Goal: Transaction & Acquisition: Book appointment/travel/reservation

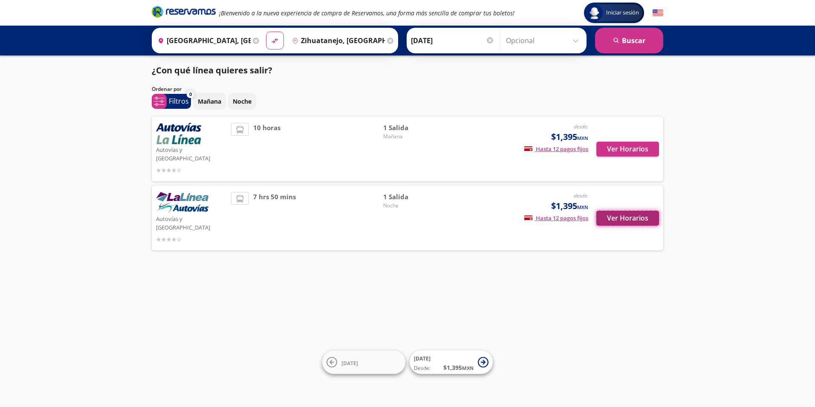
click at [623, 211] on button "Ver Horarios" at bounding box center [628, 218] width 63 height 15
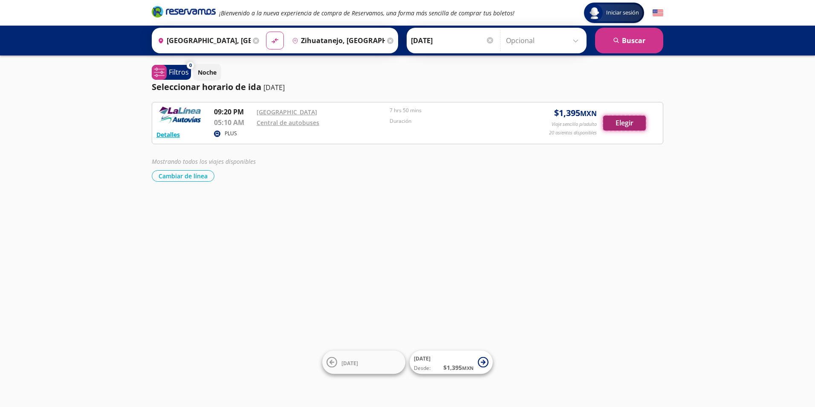
click at [628, 122] on button "Elegir" at bounding box center [624, 123] width 43 height 15
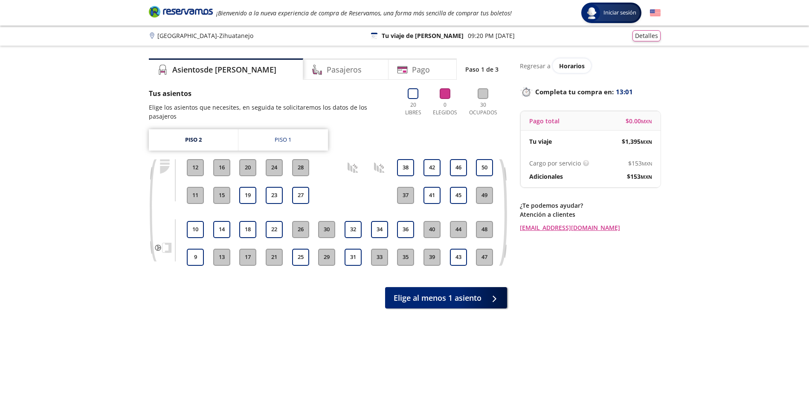
click at [197, 160] on button "12" at bounding box center [195, 167] width 17 height 17
click at [193, 249] on button "9" at bounding box center [195, 257] width 17 height 17
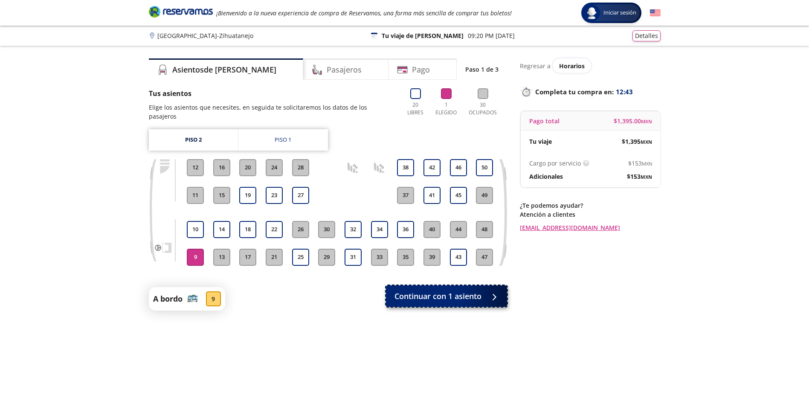
click at [452, 290] on span "Continuar con 1 asiento" at bounding box center [438, 296] width 87 height 12
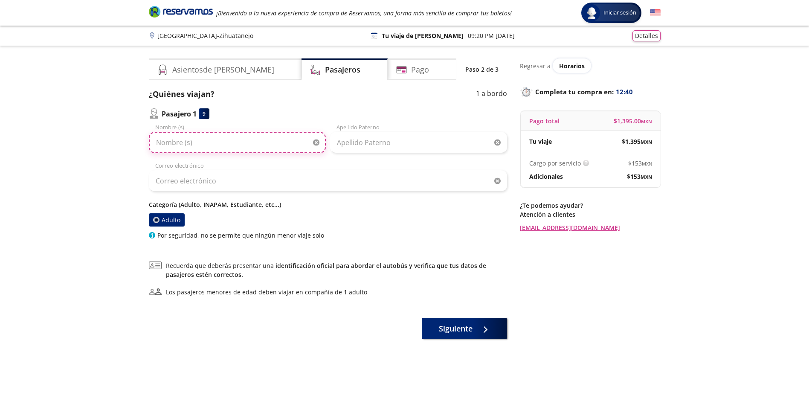
click at [190, 148] on input "Nombre (s)" at bounding box center [237, 142] width 177 height 21
click at [222, 145] on input "Nombre (s)" at bounding box center [237, 142] width 177 height 21
type input "DÁMARIZ"
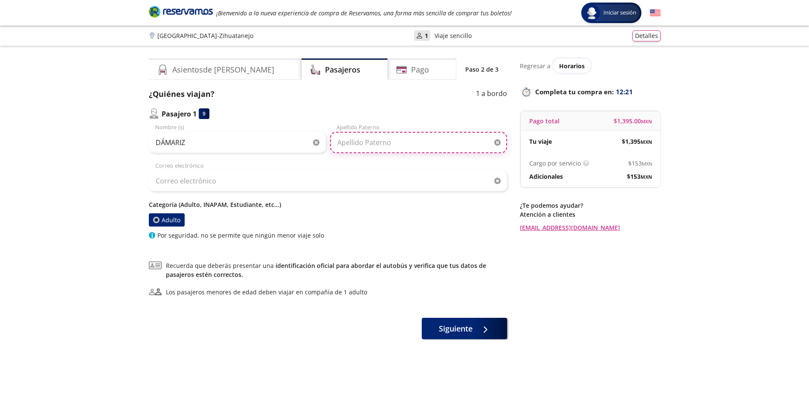
click at [372, 145] on input "Apellido Paterno" at bounding box center [418, 142] width 177 height 21
type input "[PERSON_NAME]"
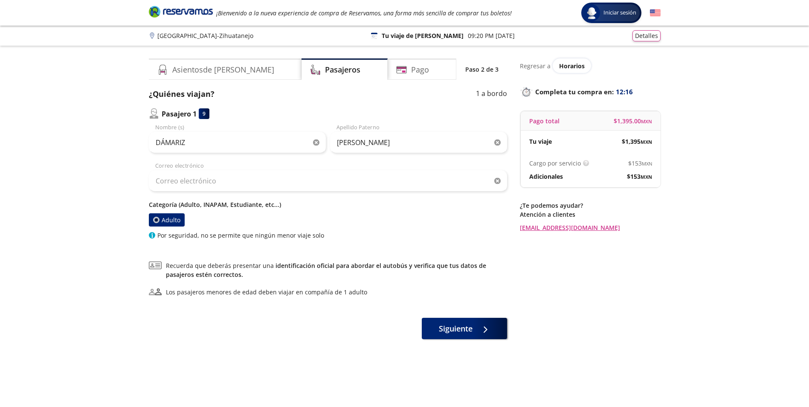
click at [404, 101] on div "¿Quiénes viajan? 1 a bordo Pasajero 1 9 DÁMARIZ Nombre (s) [PERSON_NAME] Apelli…" at bounding box center [328, 163] width 358 height 151
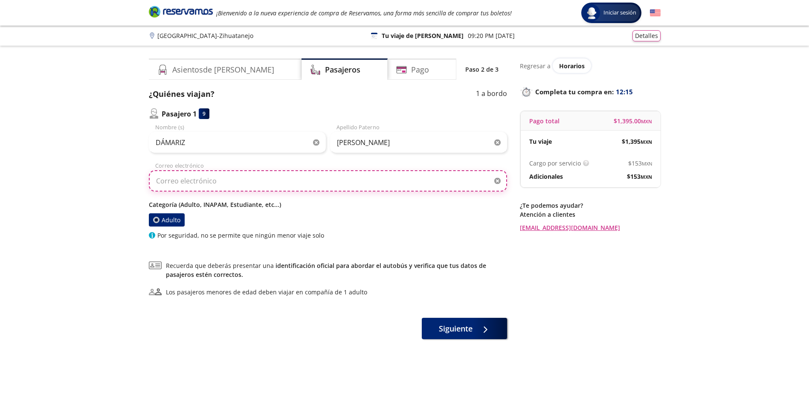
click at [180, 180] on input "Correo electrónico" at bounding box center [328, 180] width 358 height 21
type input "[EMAIL_ADDRESS][DOMAIN_NAME]"
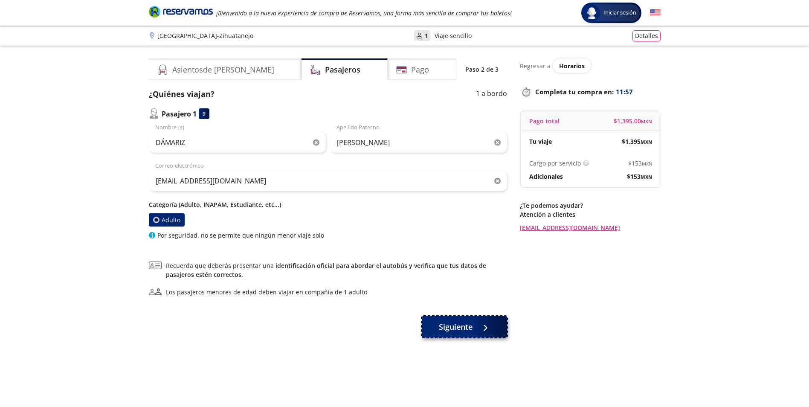
click at [473, 329] on span "Siguiente" at bounding box center [456, 327] width 34 height 12
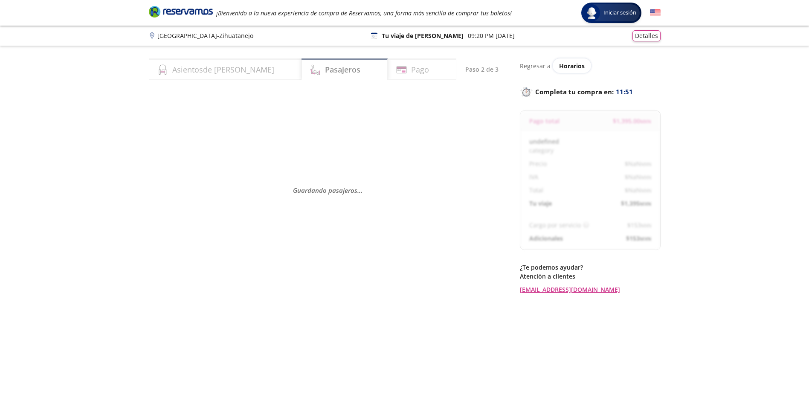
select select "MX"
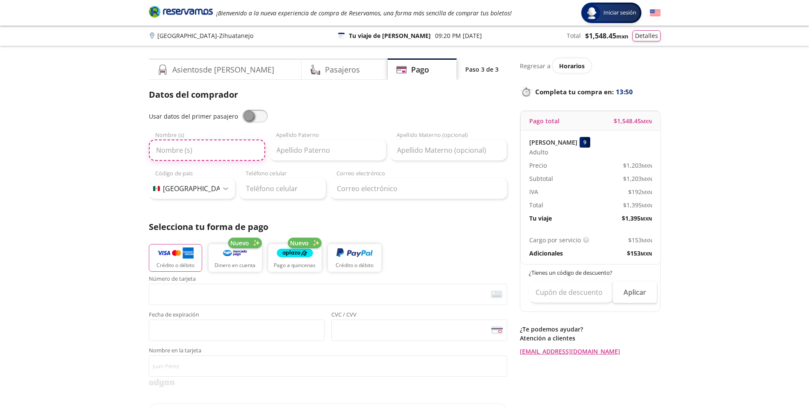
click at [201, 151] on input "Nombre (s)" at bounding box center [207, 149] width 116 height 21
type input "DÁMARIZ"
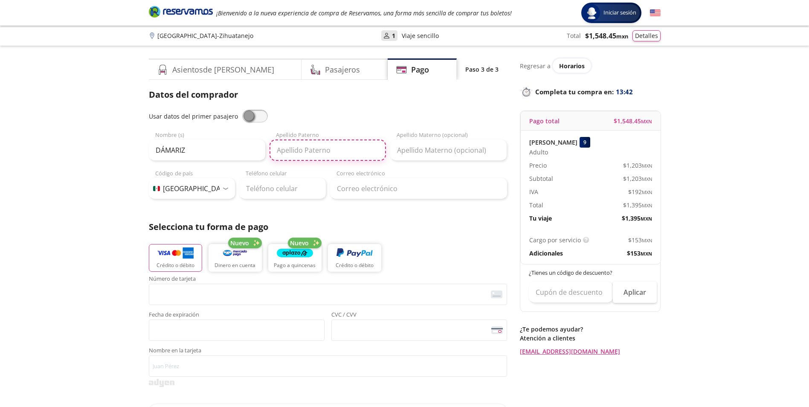
click at [296, 147] on input "Apellido Paterno" at bounding box center [328, 149] width 116 height 21
type input "[PERSON_NAME]"
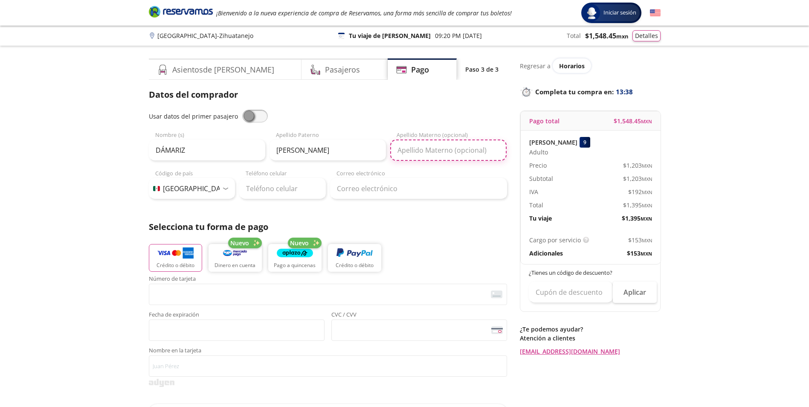
click at [467, 146] on input "Apellido Materno (opcional)" at bounding box center [448, 149] width 116 height 21
type input "[PERSON_NAME]"
click at [261, 194] on input "Teléfono celular" at bounding box center [282, 188] width 87 height 21
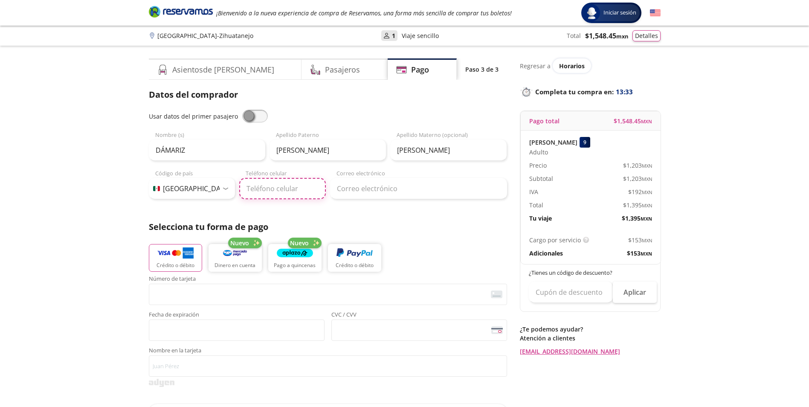
type input "747 150 8409"
type input "[EMAIL_ADDRESS][DOMAIN_NAME]"
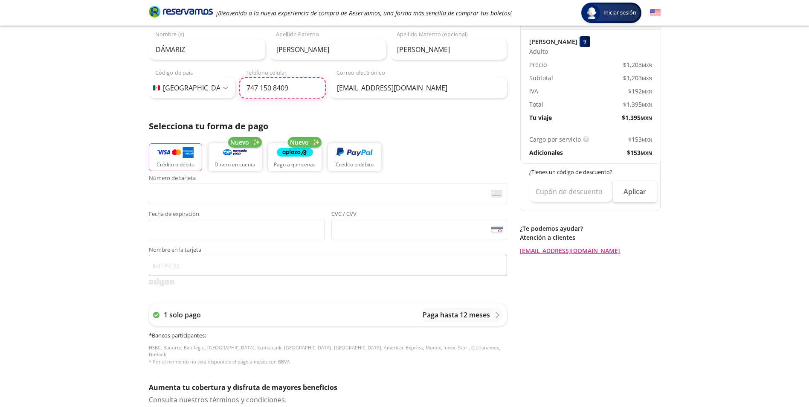
scroll to position [128, 0]
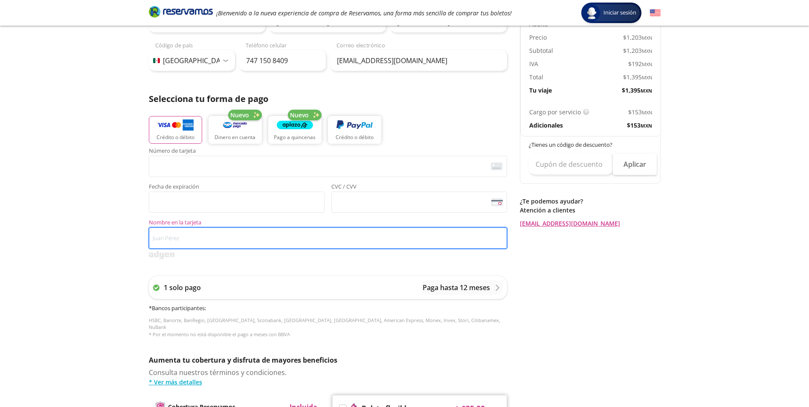
click at [191, 236] on input "Nombre en la tarjeta" at bounding box center [328, 237] width 358 height 21
type input "D"
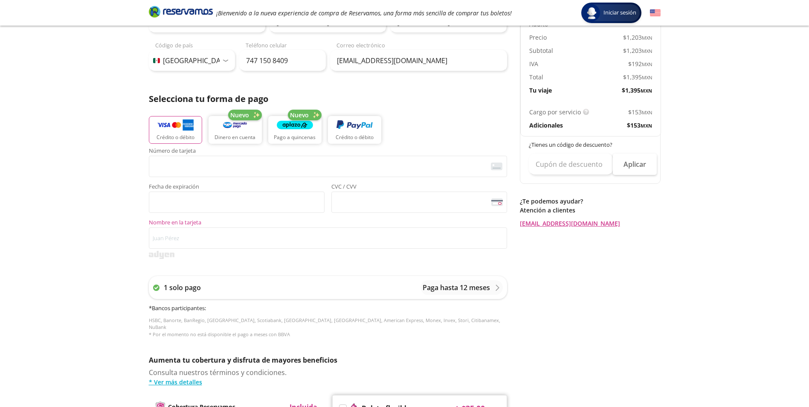
click at [93, 232] on div "Group 9 Created with Sketch. Pago Guadalajara - Zihuatanejo Iniciar sesión Inic…" at bounding box center [404, 225] width 809 height 707
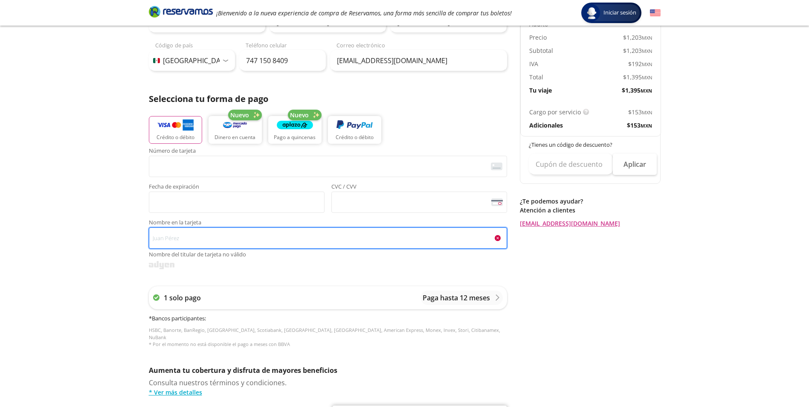
click at [204, 235] on input "Nombre en la tarjeta Nombre del titular de tarjeta no válido" at bounding box center [328, 237] width 358 height 21
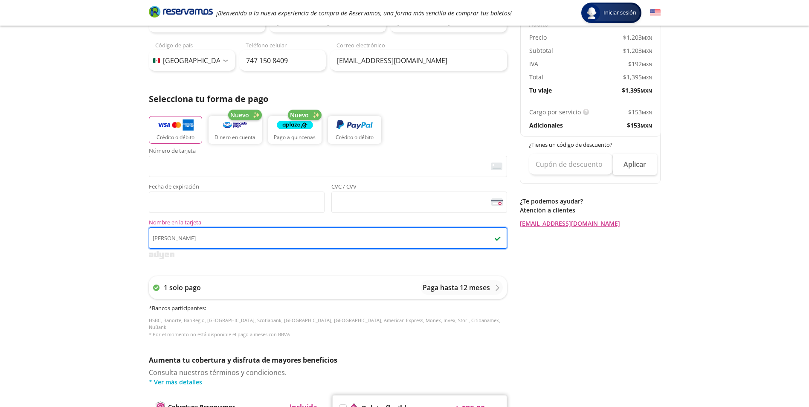
type input "[PERSON_NAME]"
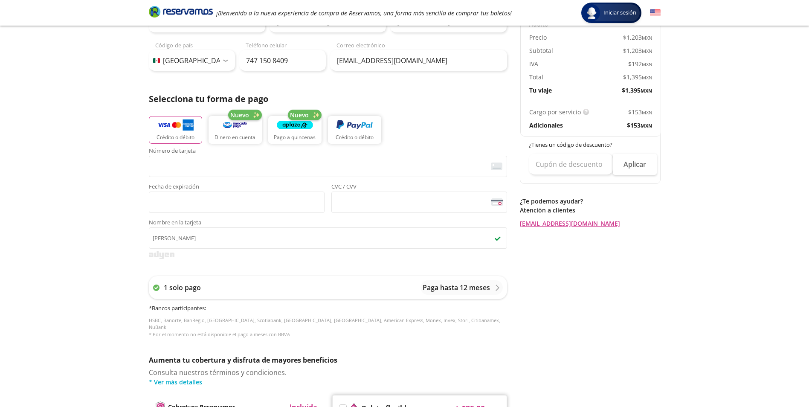
click at [55, 252] on div "Group 9 Created with Sketch. Pago Guadalajara - Zihuatanejo Iniciar sesión Inic…" at bounding box center [404, 225] width 809 height 707
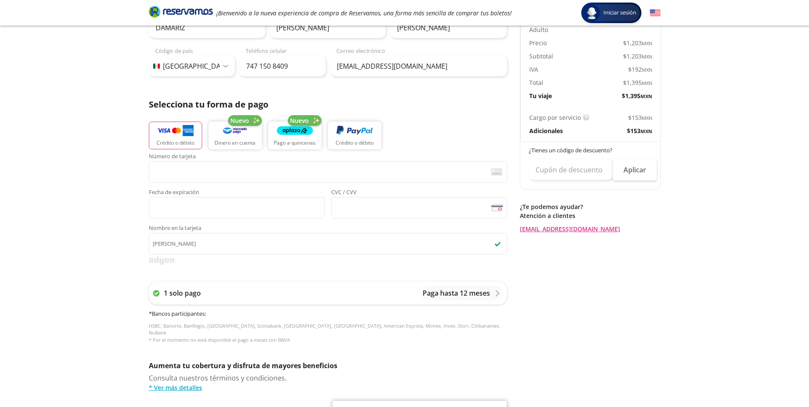
scroll to position [80, 0]
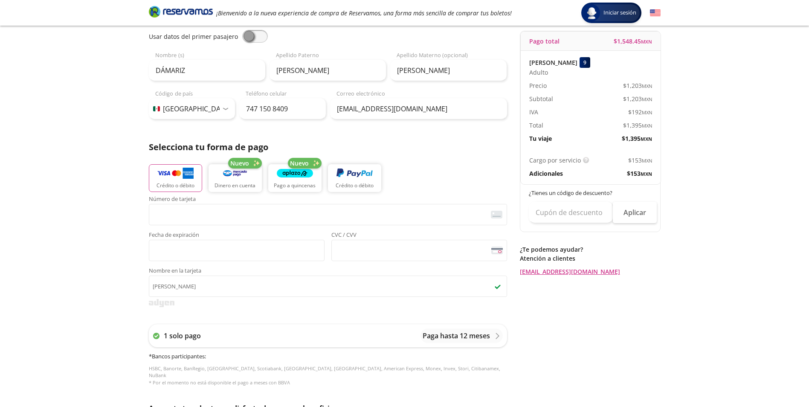
click at [92, 229] on div "Group 9 Created with Sketch. Pago Guadalajara - Zihuatanejo Iniciar sesión Inic…" at bounding box center [404, 273] width 809 height 707
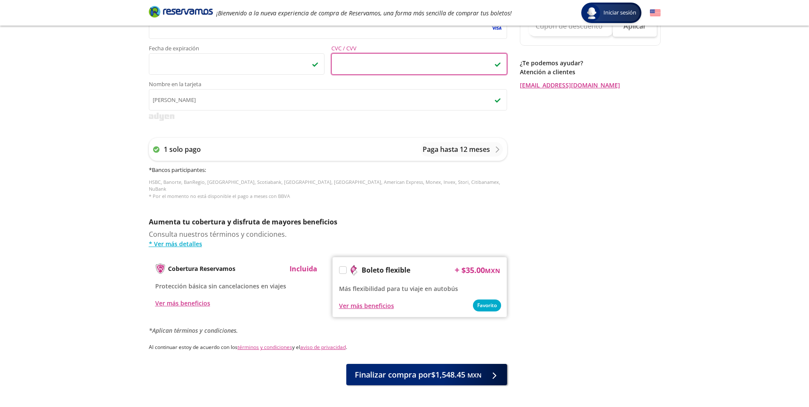
scroll to position [293, 0]
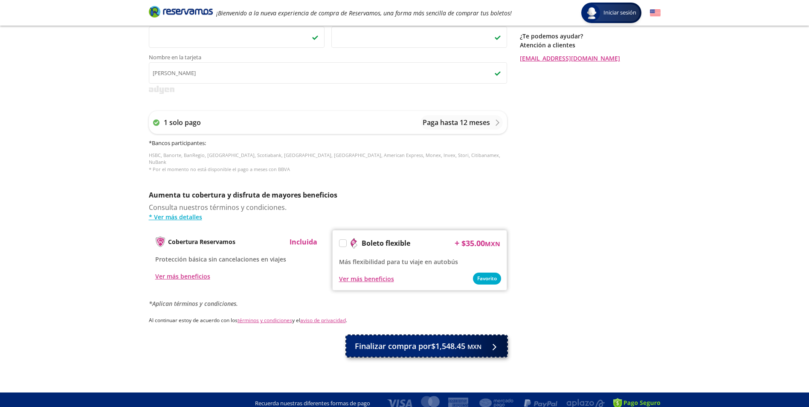
click at [414, 345] on span "Finalizar compra por $1,548.45 MXN" at bounding box center [418, 346] width 127 height 12
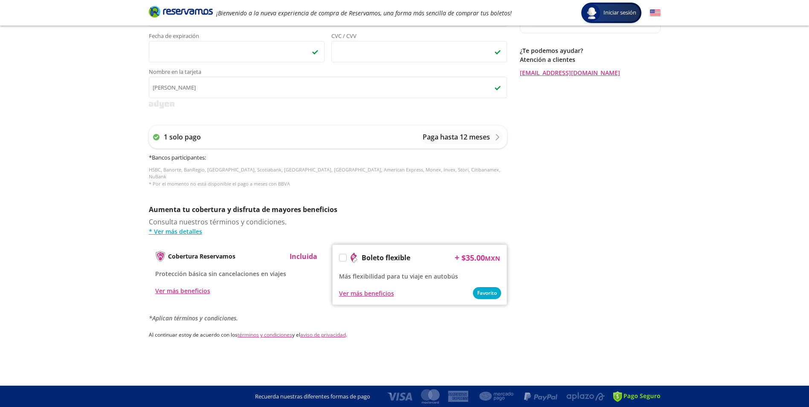
scroll to position [0, 0]
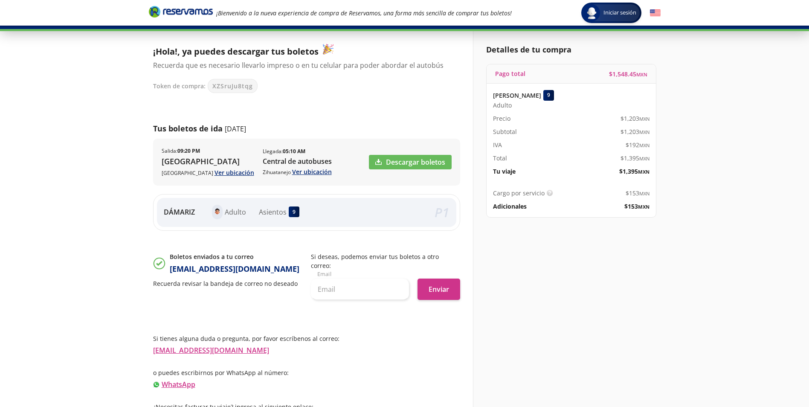
scroll to position [50, 0]
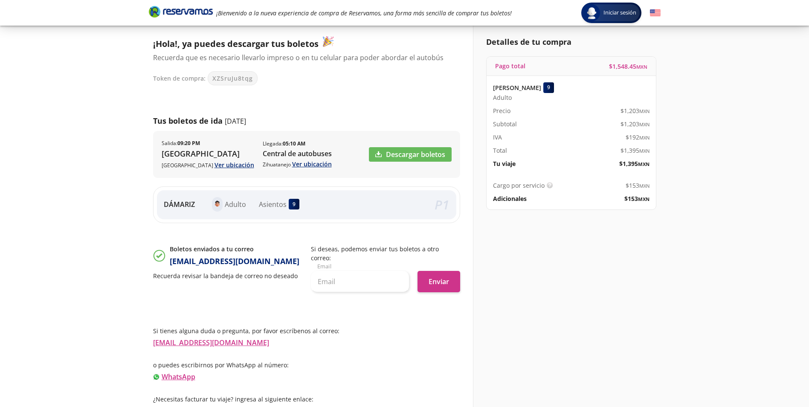
click at [73, 290] on div "Iniciar sesión Iniciar sesión ¡Bienvenido a la nueva experiencia de compra de R…" at bounding box center [404, 183] width 809 height 466
click at [397, 153] on link "Descargar boletos" at bounding box center [410, 154] width 83 height 15
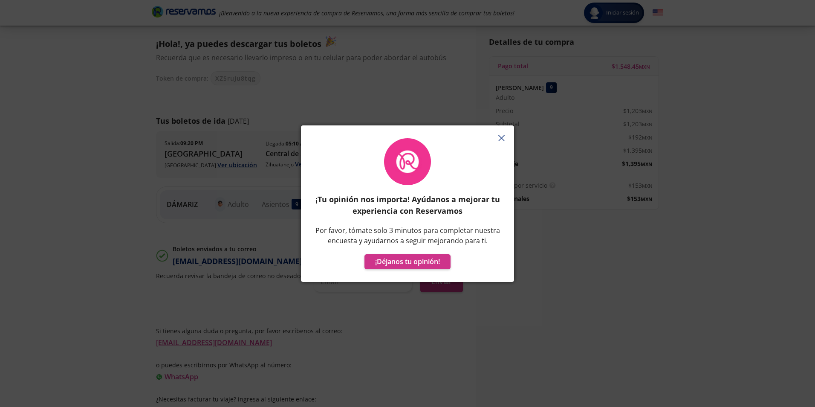
click at [502, 135] on icon "button" at bounding box center [502, 138] width 6 height 6
